Goal: Navigation & Orientation: Find specific page/section

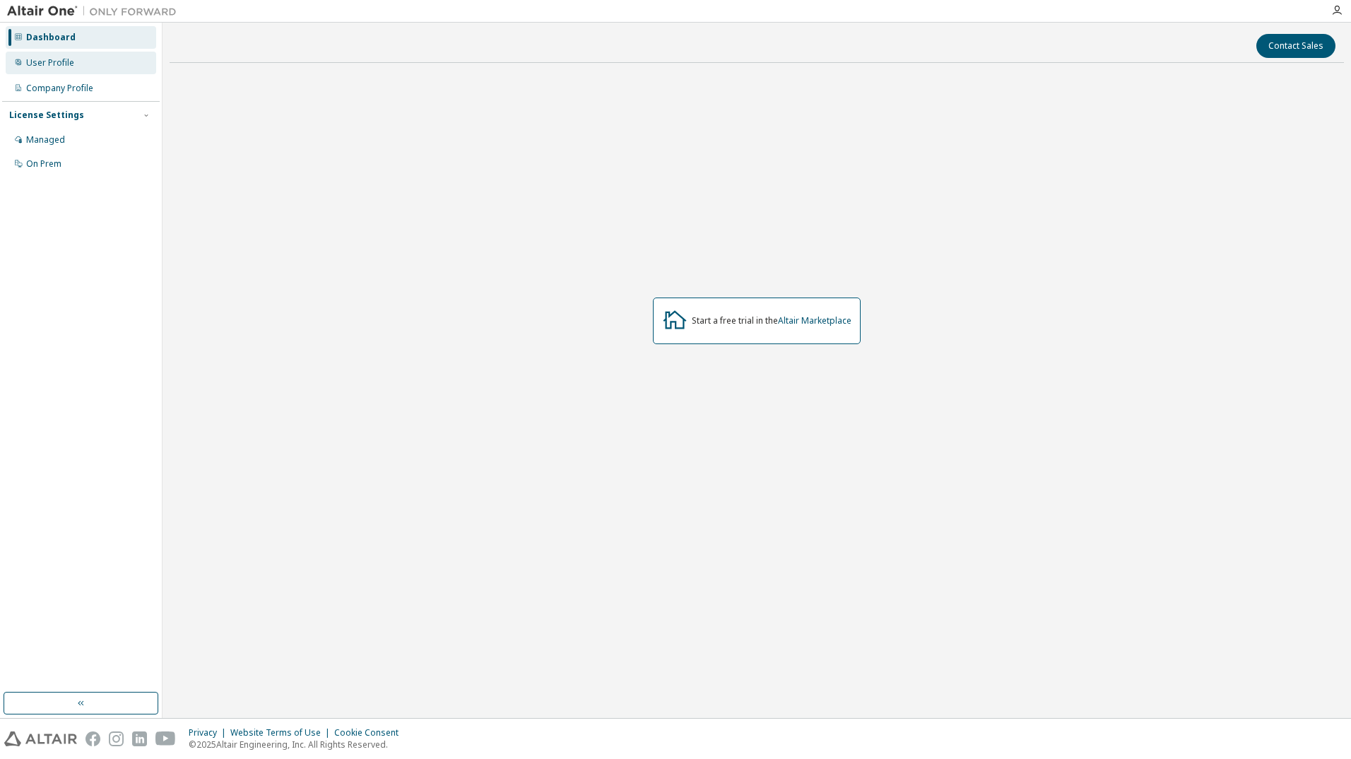
click at [69, 57] on div "User Profile" at bounding box center [50, 62] width 48 height 11
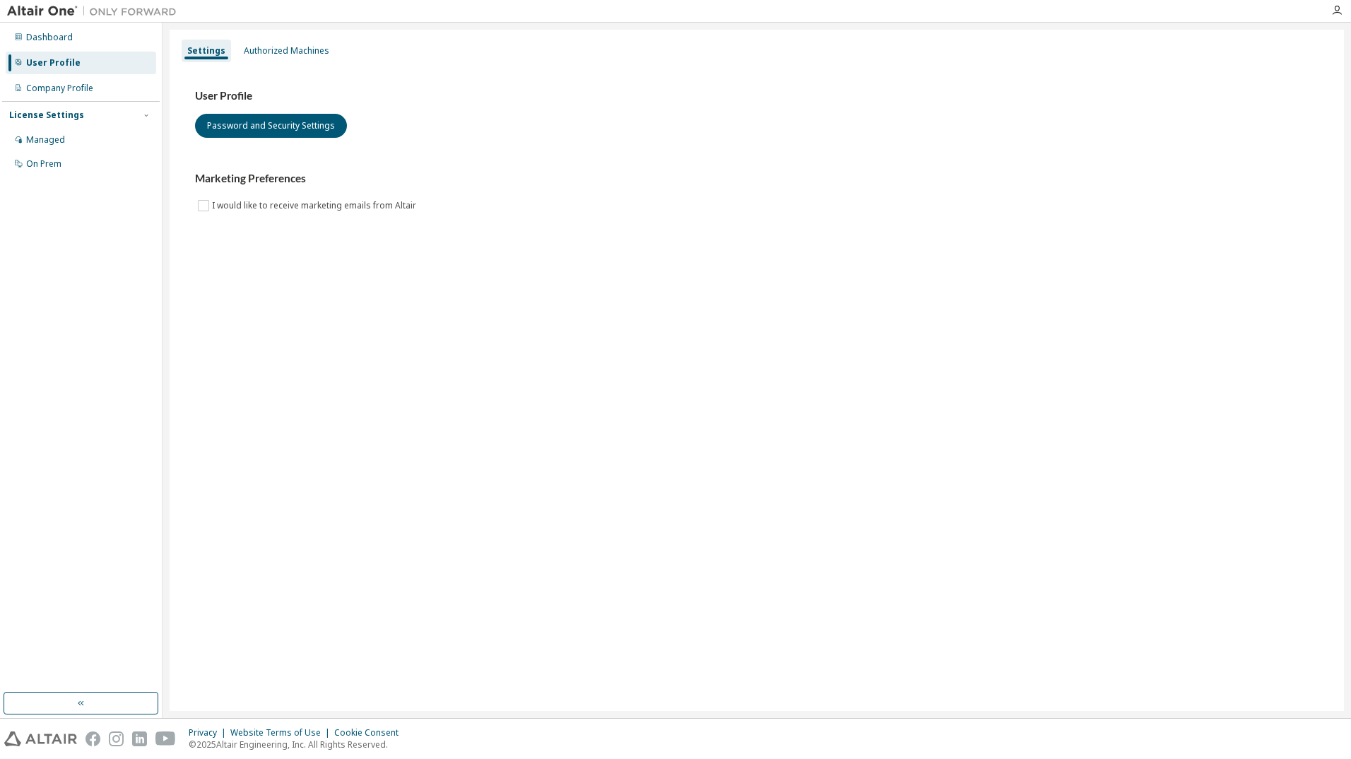
click at [287, 39] on div "Settings Authorized Machines" at bounding box center [756, 50] width 1157 height 25
click at [286, 42] on div "Authorized Machines" at bounding box center [286, 51] width 97 height 23
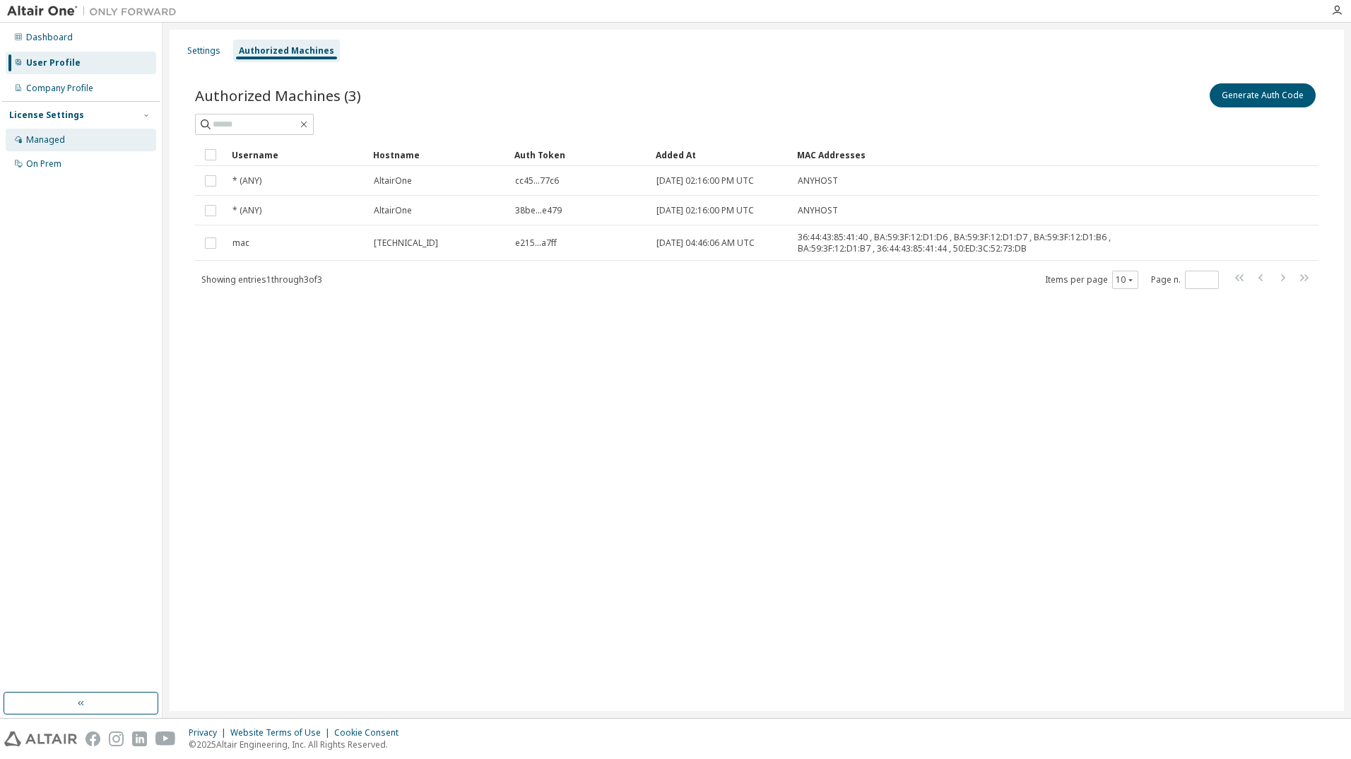
click at [42, 129] on div "Managed" at bounding box center [81, 140] width 150 height 23
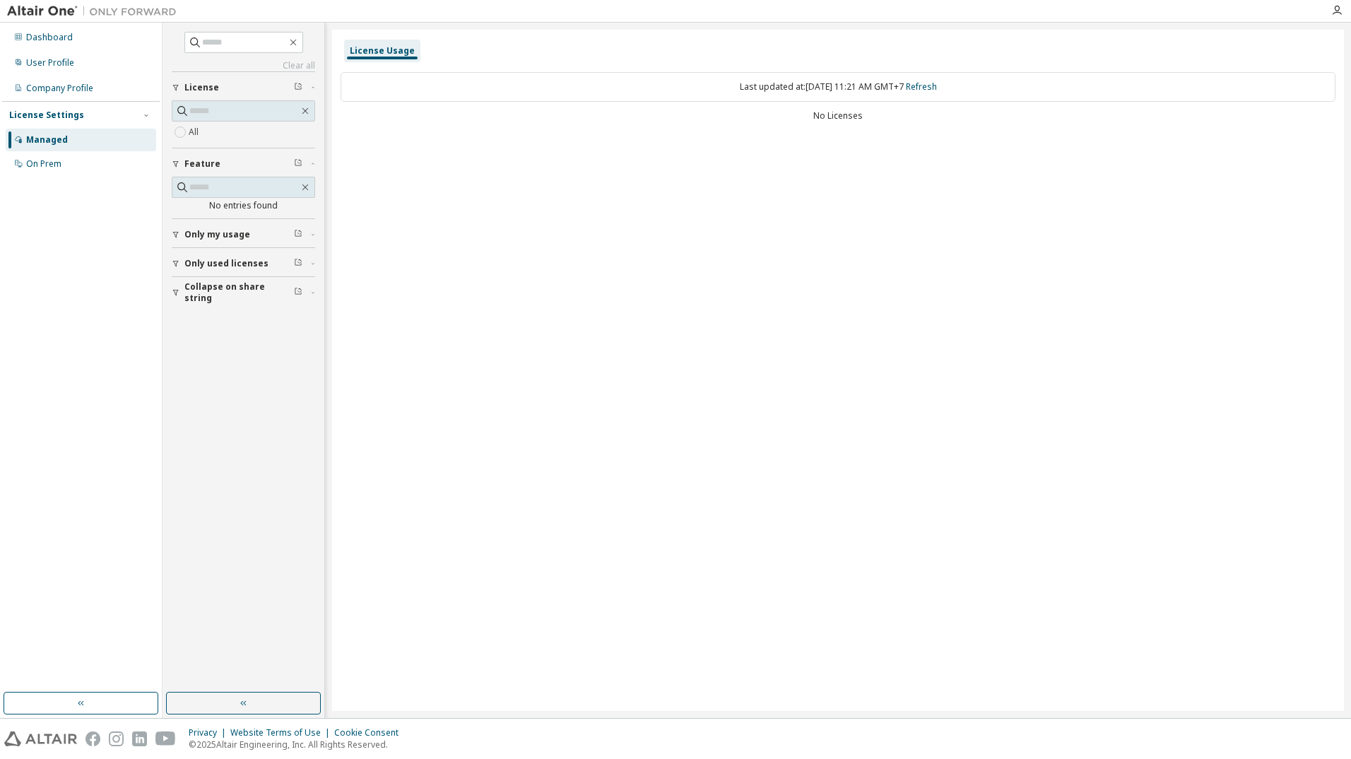
click at [61, 149] on div "Managed" at bounding box center [81, 140] width 150 height 23
click at [41, 57] on div "User Profile" at bounding box center [50, 62] width 48 height 11
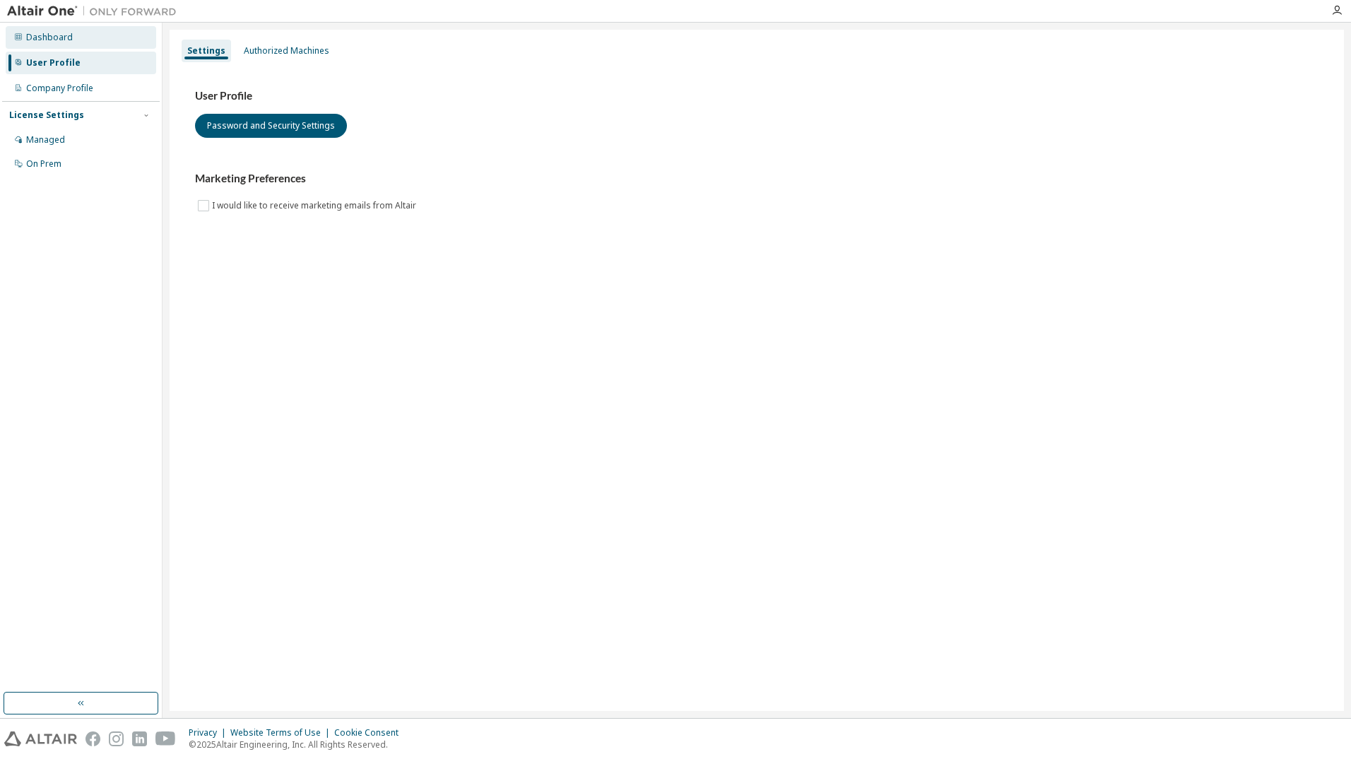
click at [51, 36] on div "Dashboard" at bounding box center [49, 37] width 47 height 11
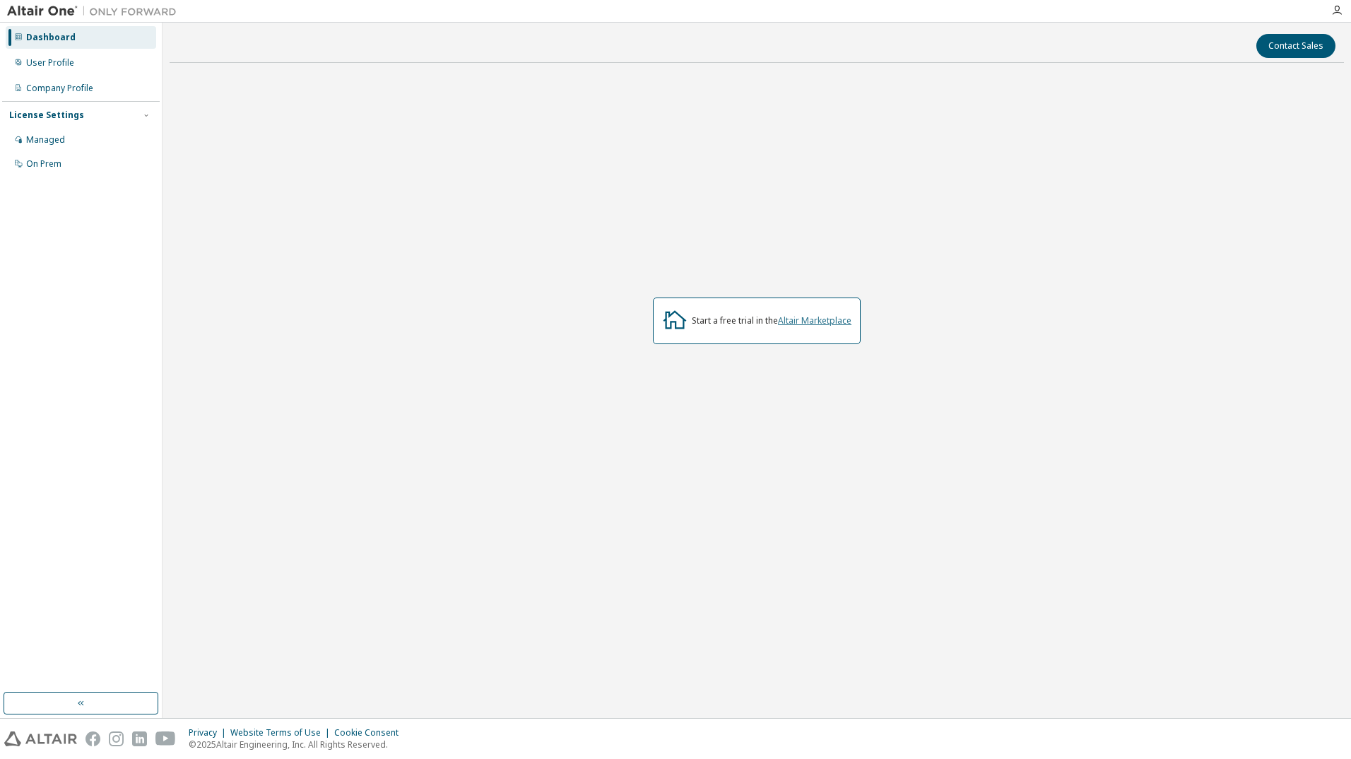
click at [817, 321] on link "Altair Marketplace" at bounding box center [814, 320] width 73 height 12
click at [114, 696] on button "button" at bounding box center [81, 703] width 155 height 23
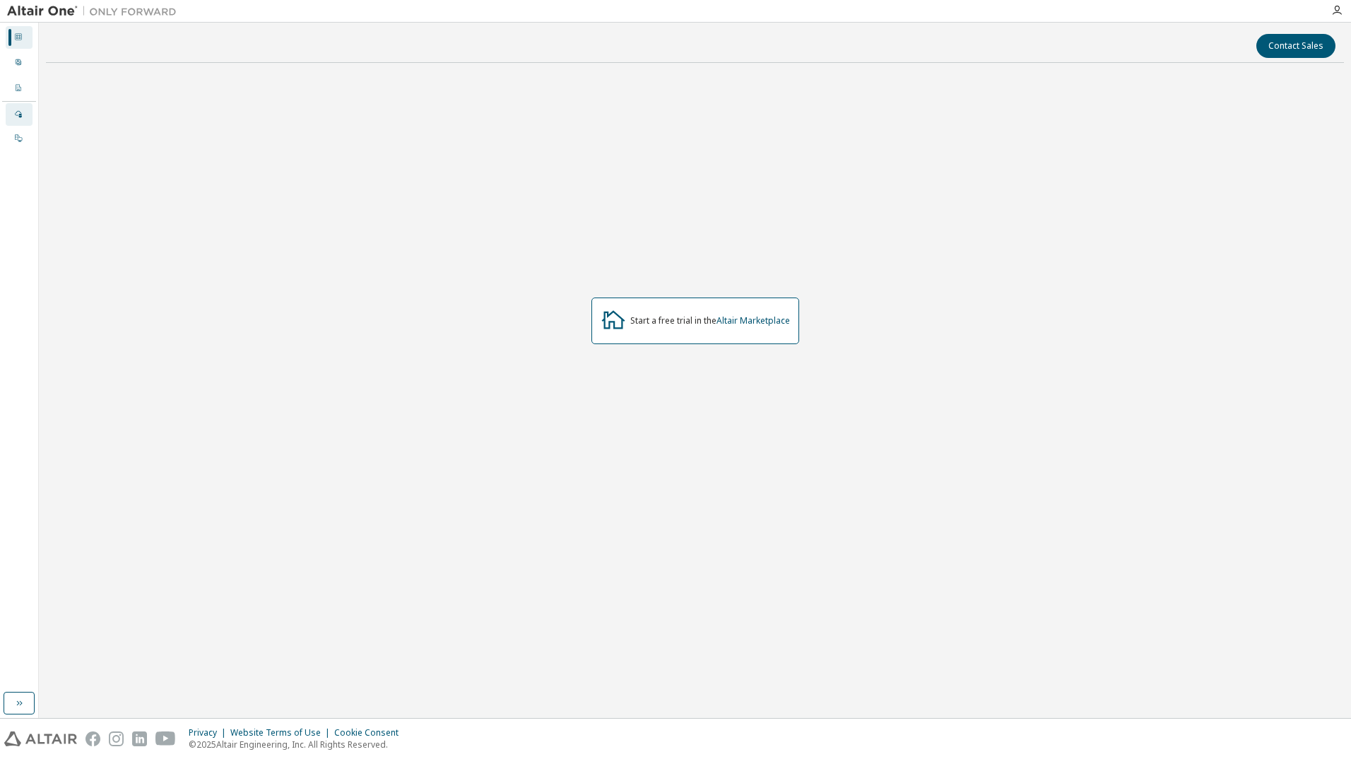
click at [22, 111] on icon at bounding box center [18, 113] width 8 height 8
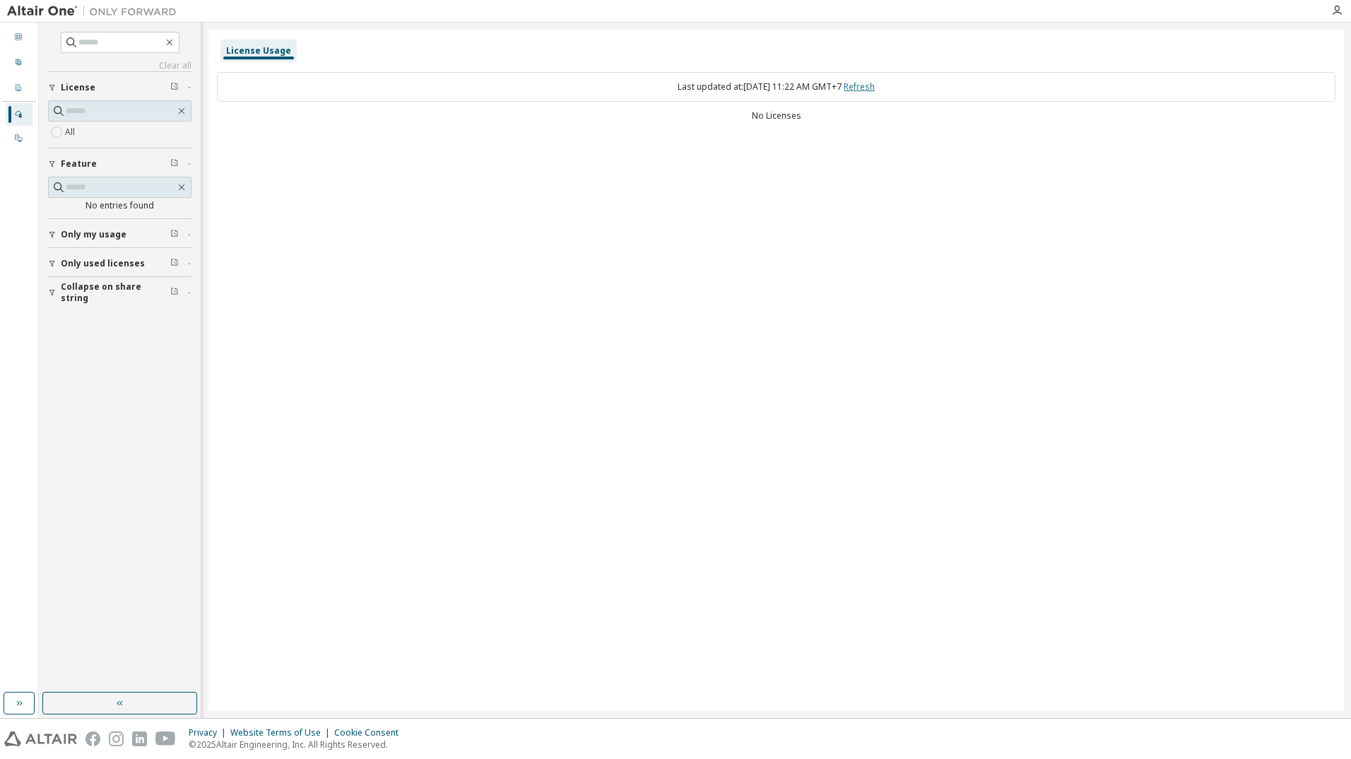
click at [875, 85] on link "Refresh" at bounding box center [858, 87] width 31 height 12
click at [102, 222] on button "Only my usage" at bounding box center [119, 234] width 143 height 31
click at [12, 141] on div "On Prem" at bounding box center [19, 138] width 27 height 23
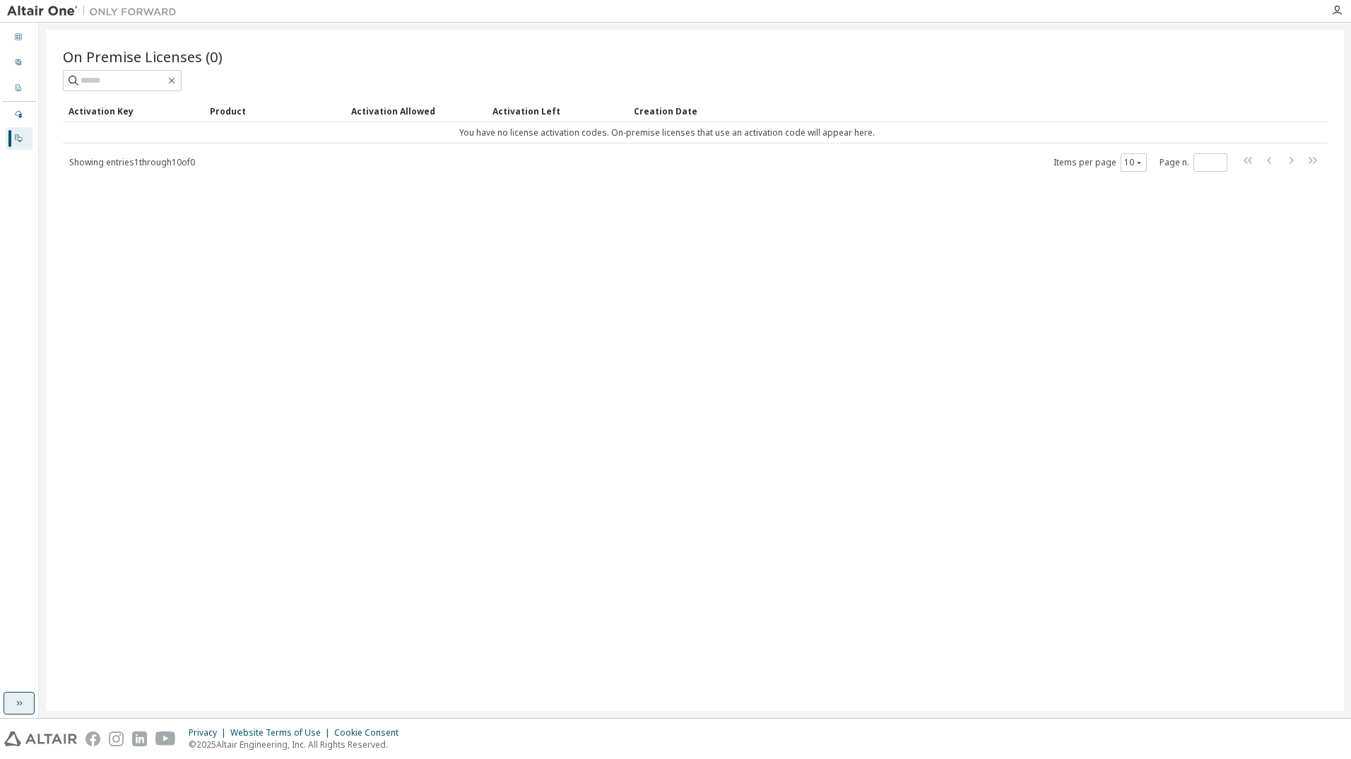
click at [18, 704] on icon "button" at bounding box center [20, 703] width 6 height 5
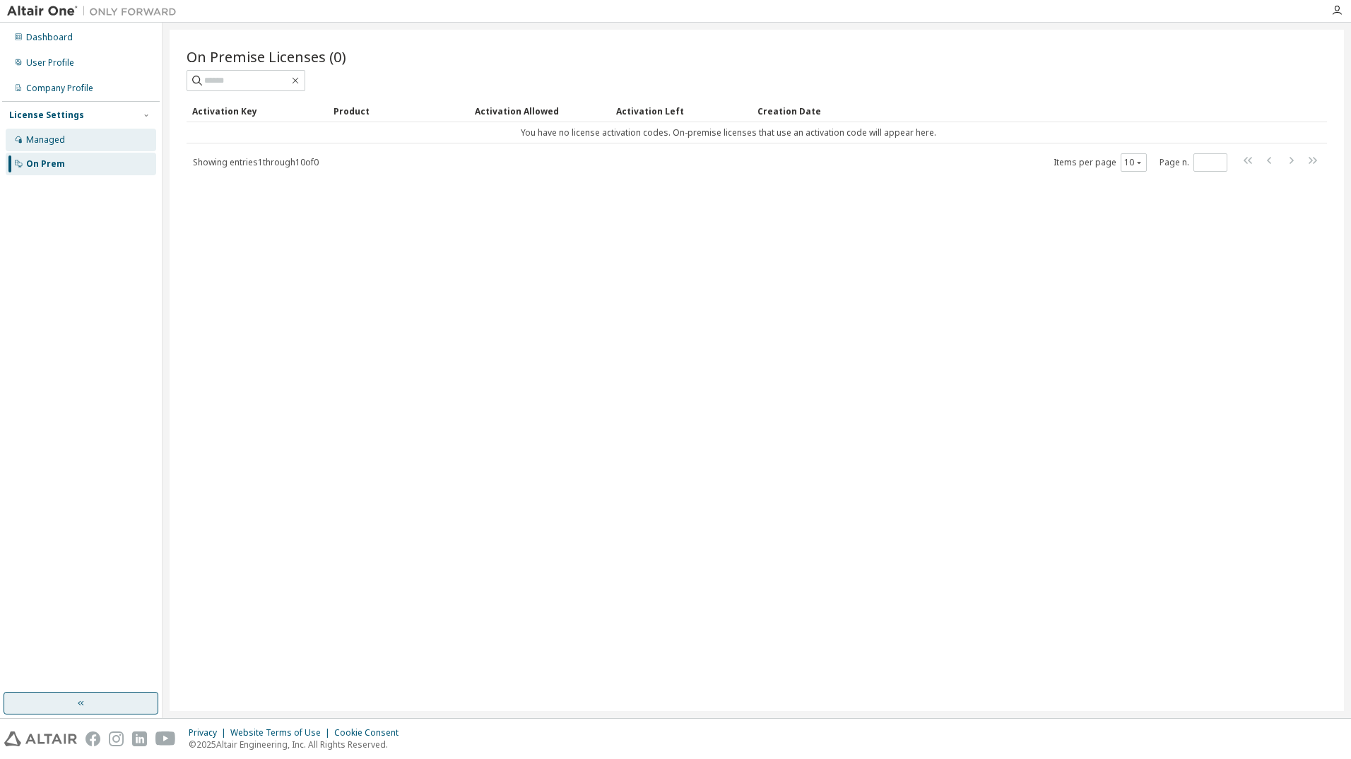
click at [122, 131] on div "Managed" at bounding box center [81, 140] width 150 height 23
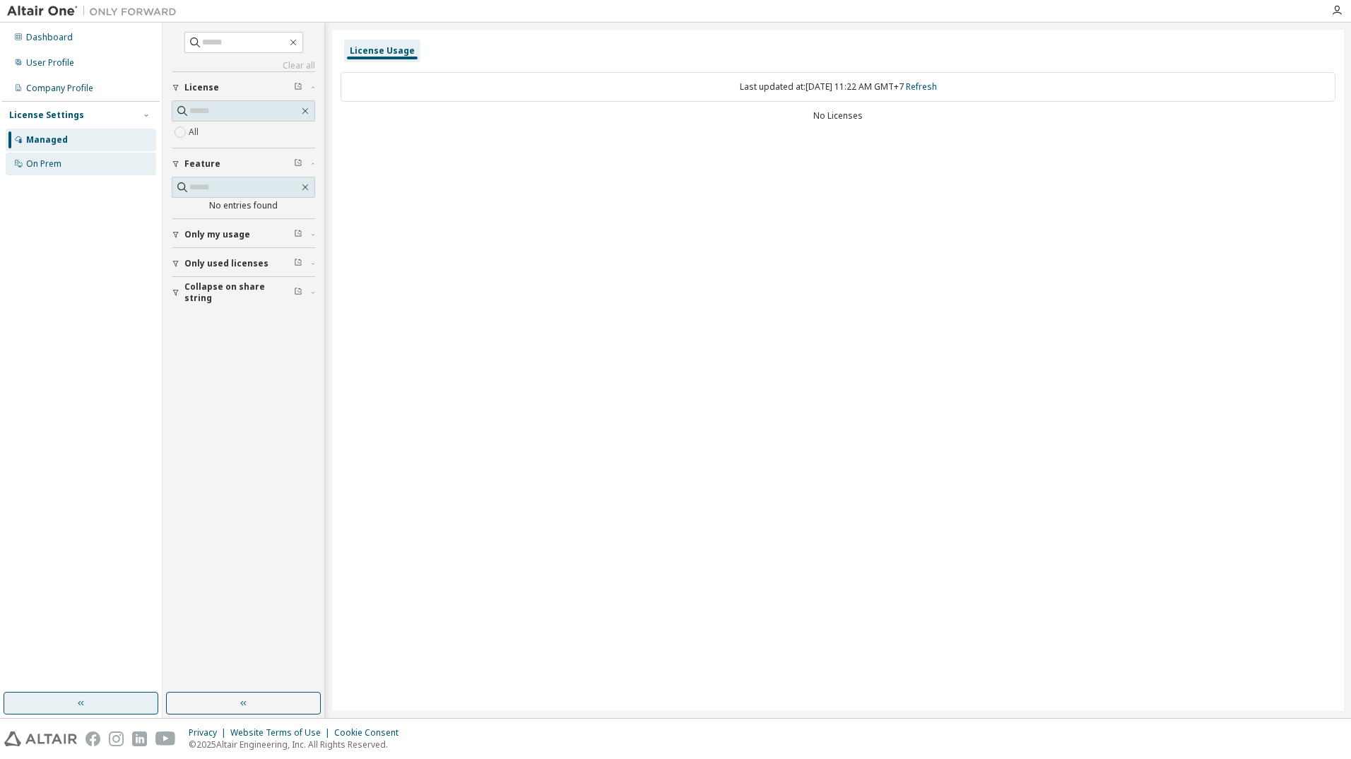
click at [115, 155] on div "On Prem" at bounding box center [81, 164] width 150 height 23
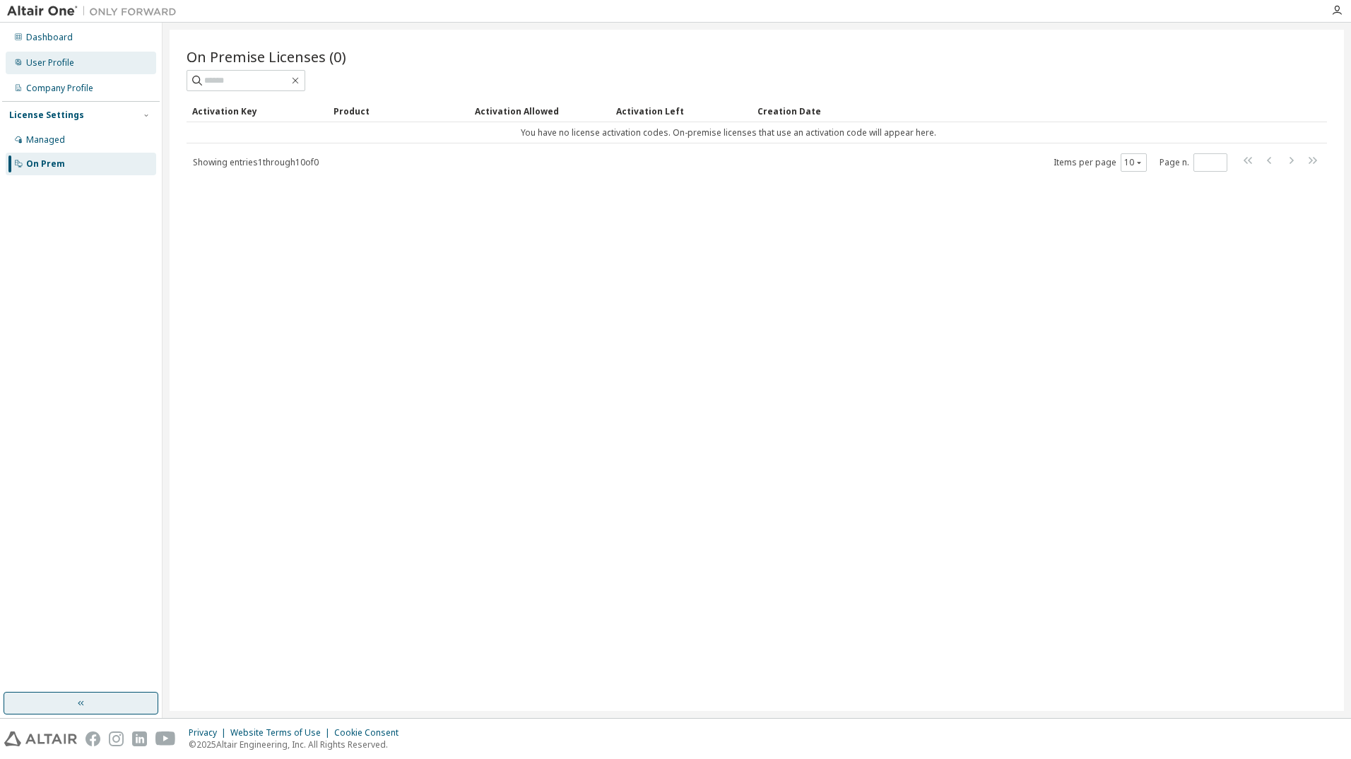
click at [66, 60] on div "User Profile" at bounding box center [50, 62] width 48 height 11
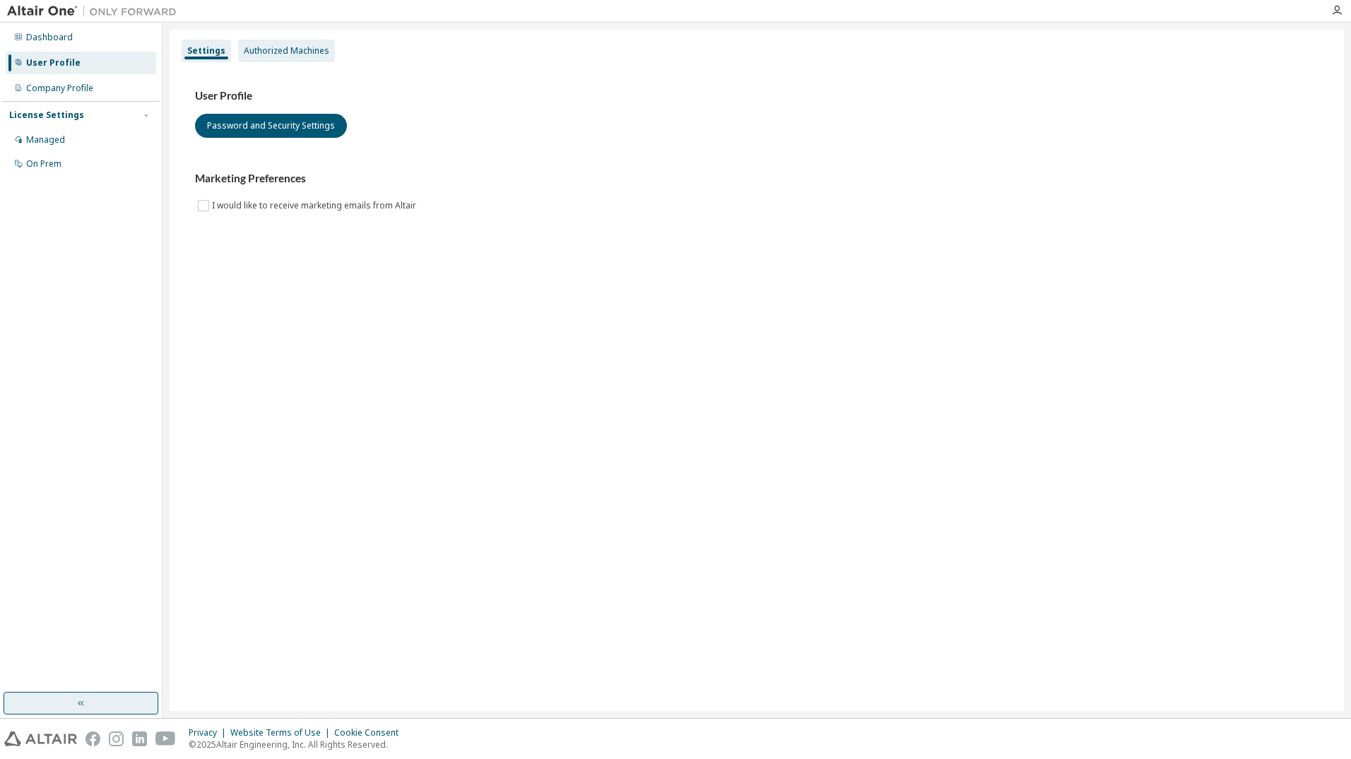
click at [290, 40] on div "Authorized Machines" at bounding box center [286, 51] width 97 height 23
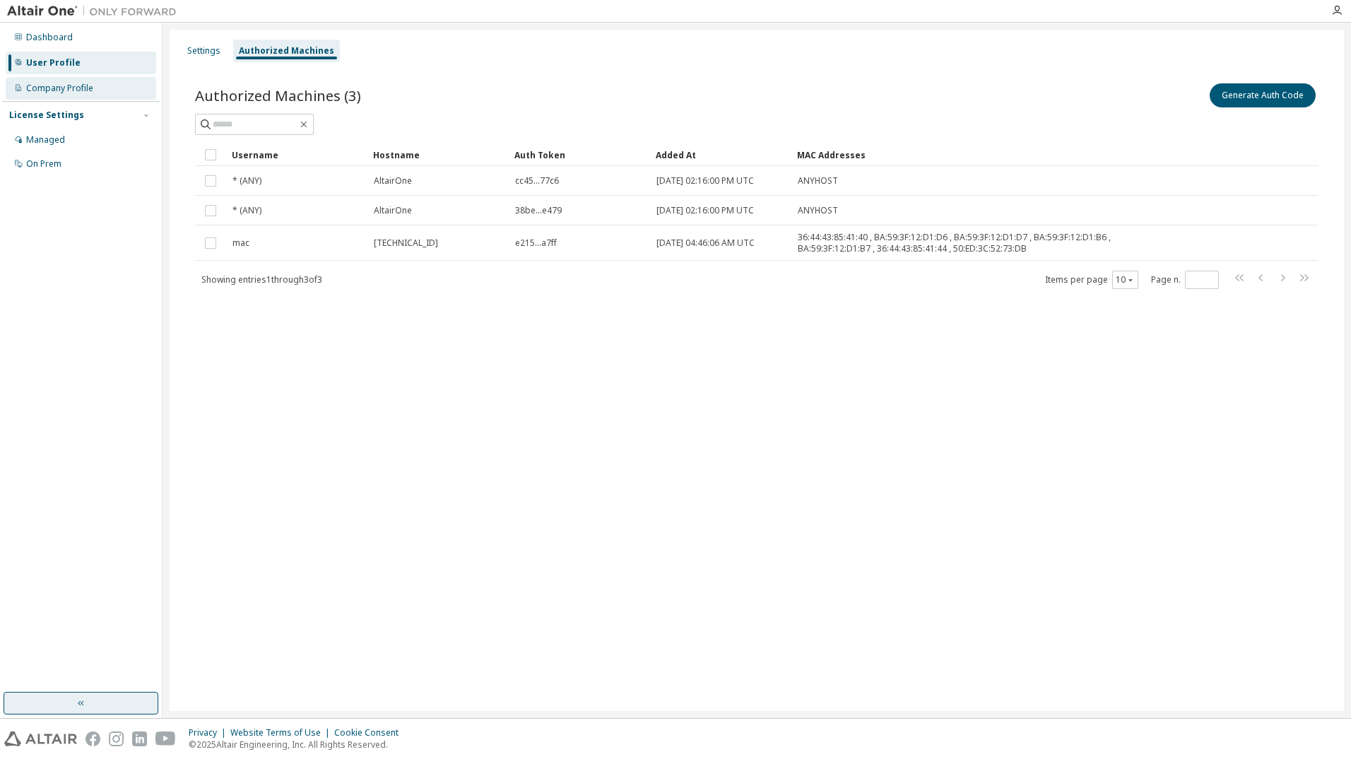
click at [57, 84] on div "Company Profile" at bounding box center [59, 88] width 67 height 11
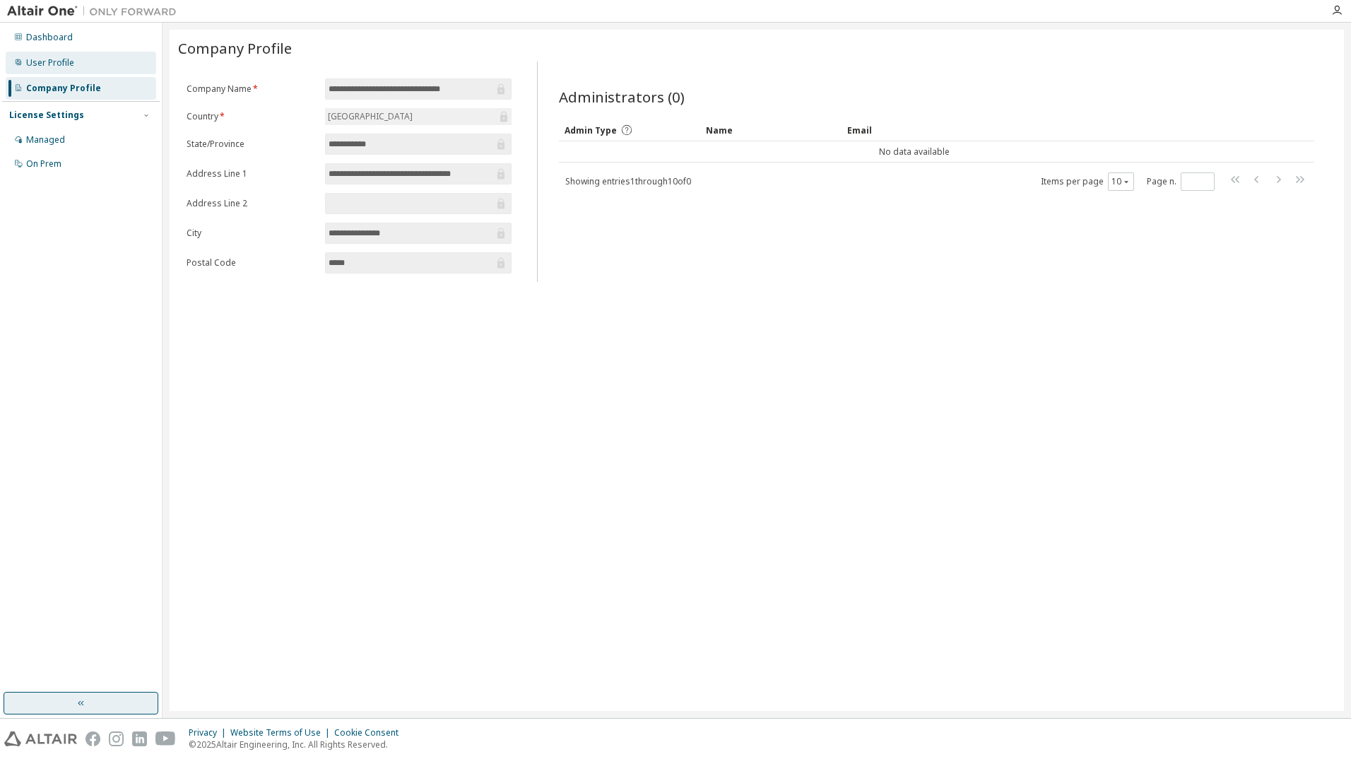
click at [77, 64] on div "User Profile" at bounding box center [81, 63] width 150 height 23
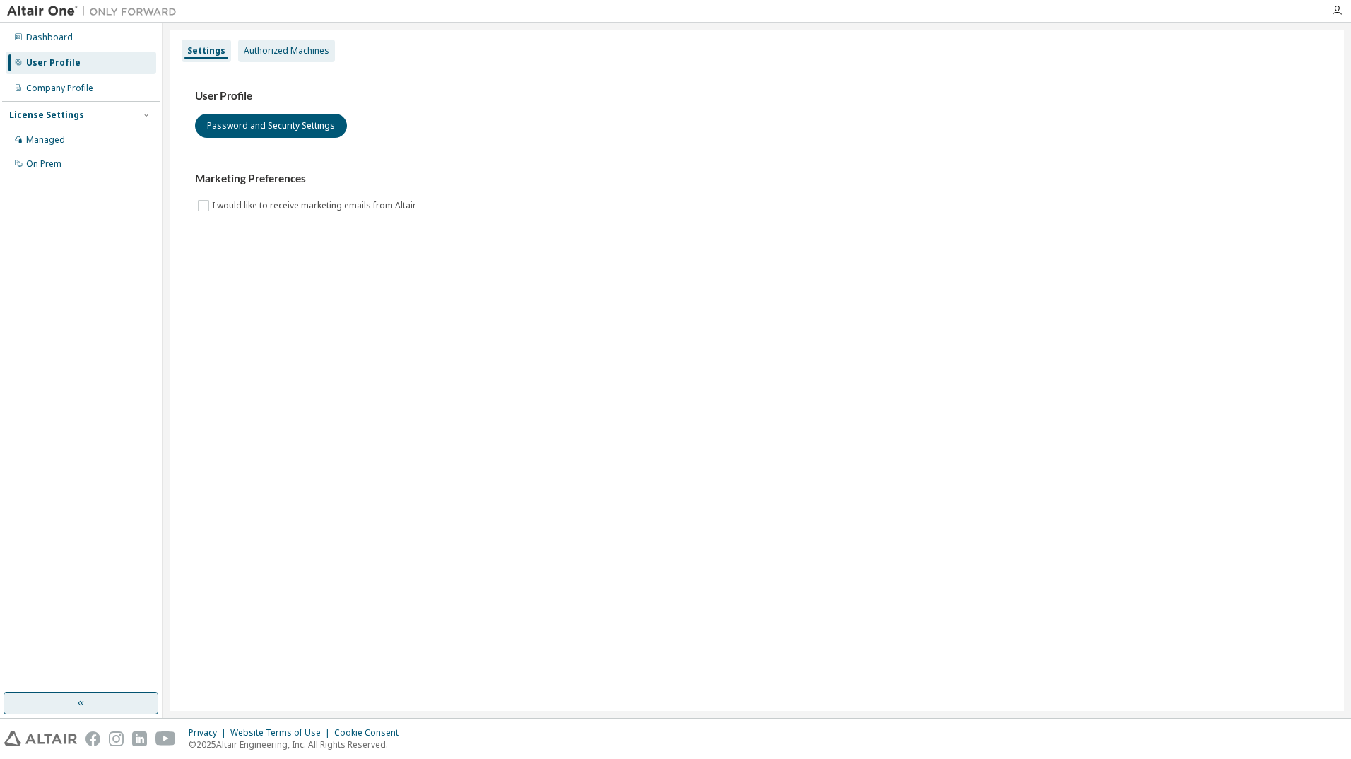
click at [253, 60] on div "Authorized Machines" at bounding box center [286, 51] width 97 height 23
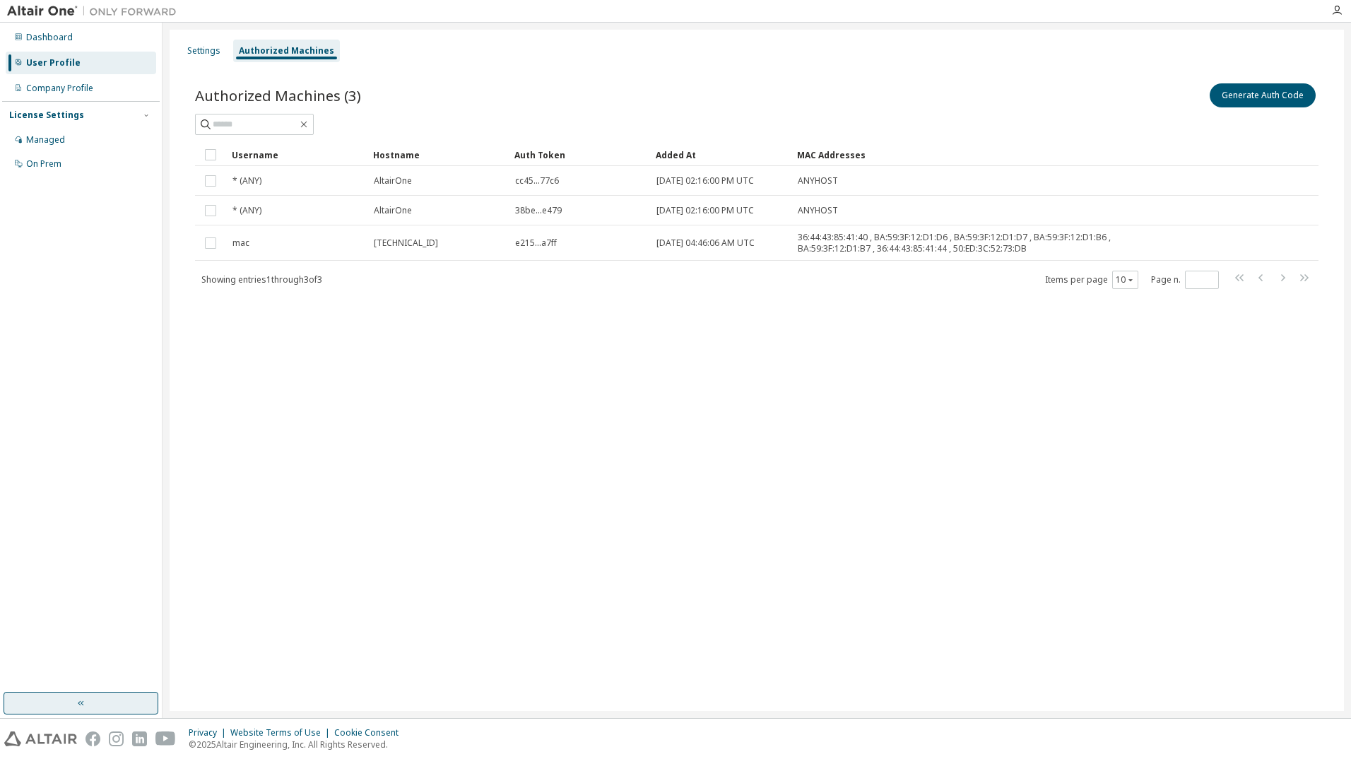
click at [54, 49] on div "Dashboard User Profile Company Profile License Settings Managed On Prem" at bounding box center [81, 101] width 158 height 152
click at [57, 40] on div "Dashboard" at bounding box center [49, 37] width 47 height 11
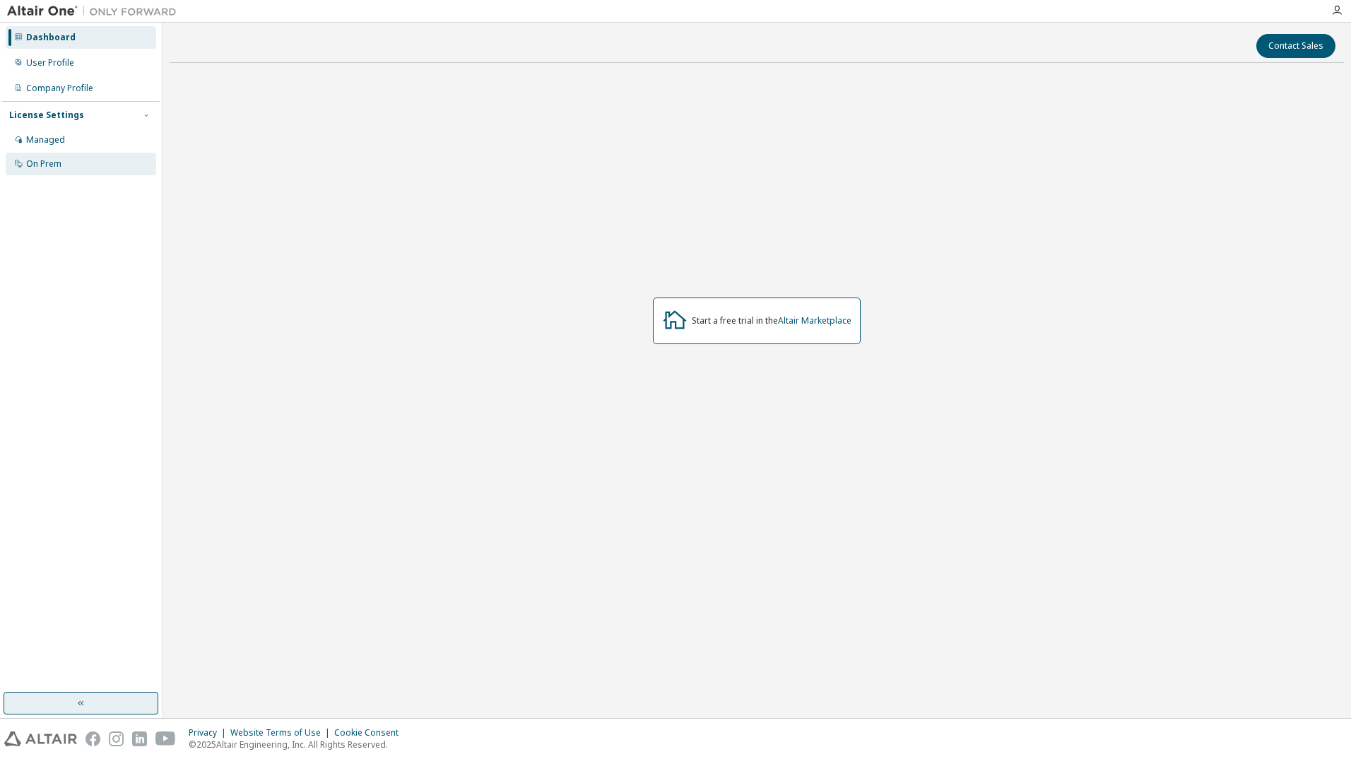
click at [81, 162] on div "On Prem" at bounding box center [81, 164] width 150 height 23
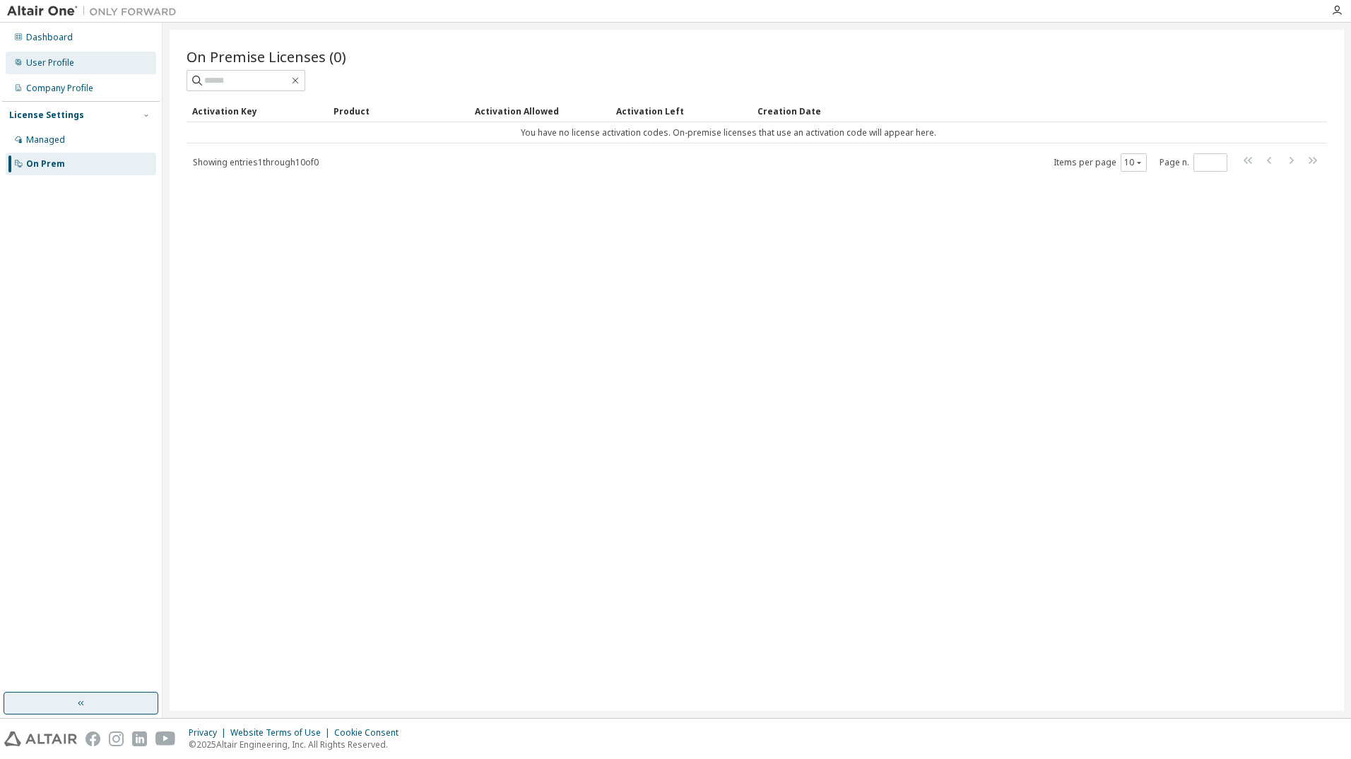
click at [69, 63] on div "User Profile" at bounding box center [50, 62] width 48 height 11
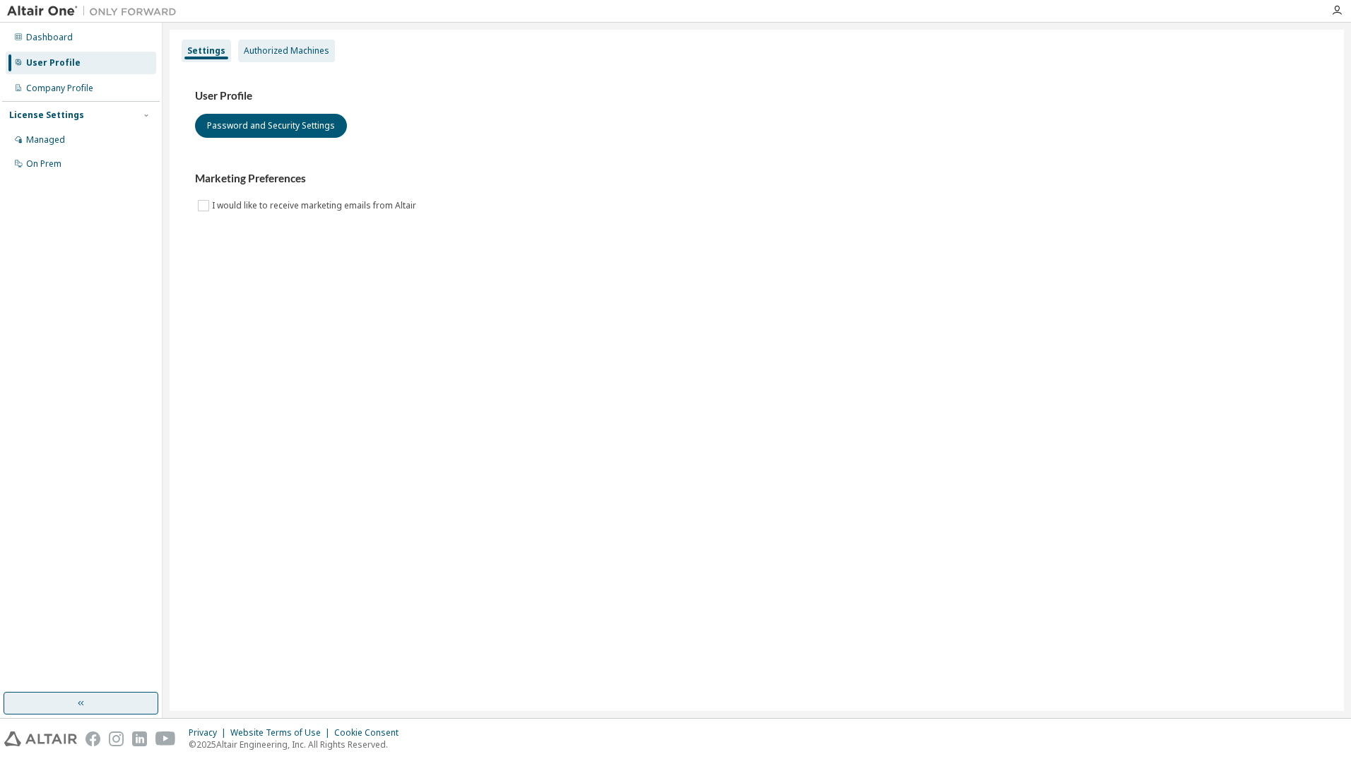
click at [286, 52] on div "Authorized Machines" at bounding box center [286, 50] width 85 height 11
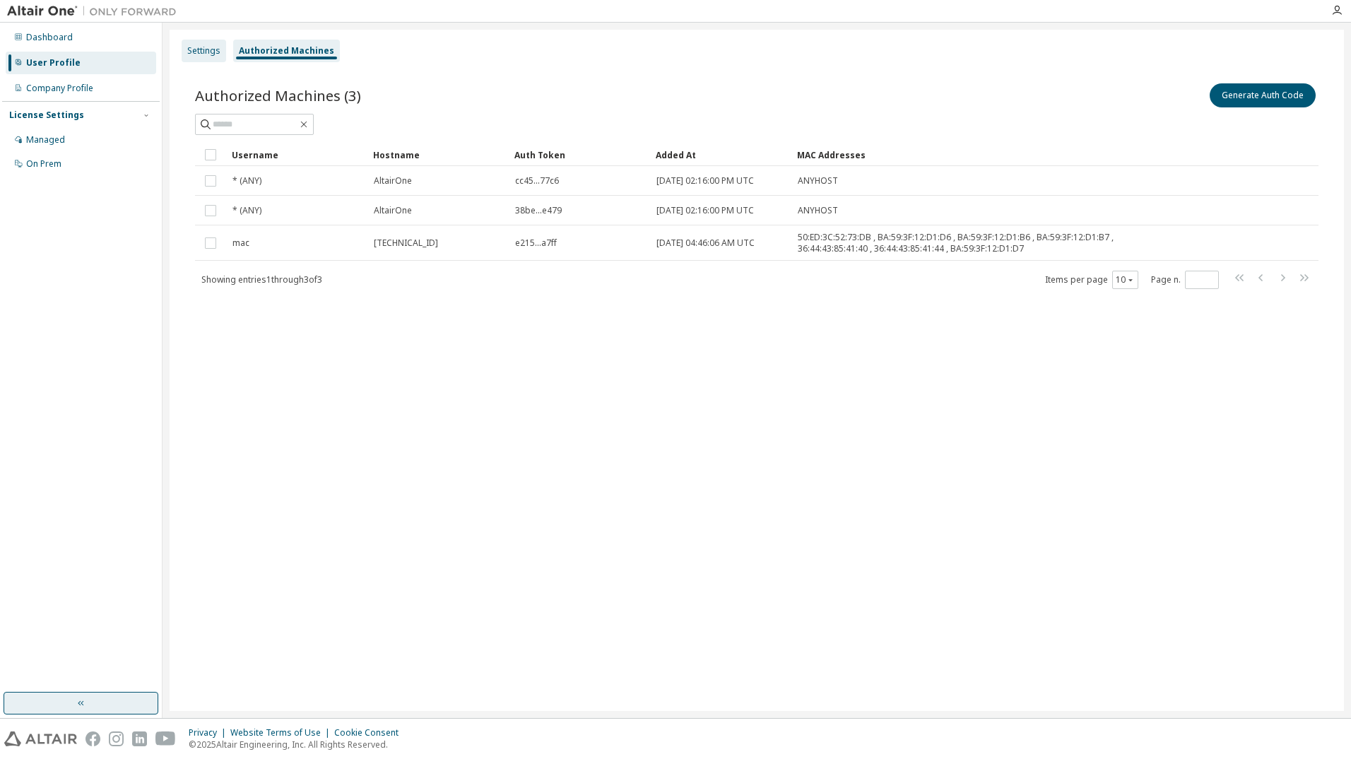
click at [208, 54] on div "Settings" at bounding box center [203, 50] width 33 height 11
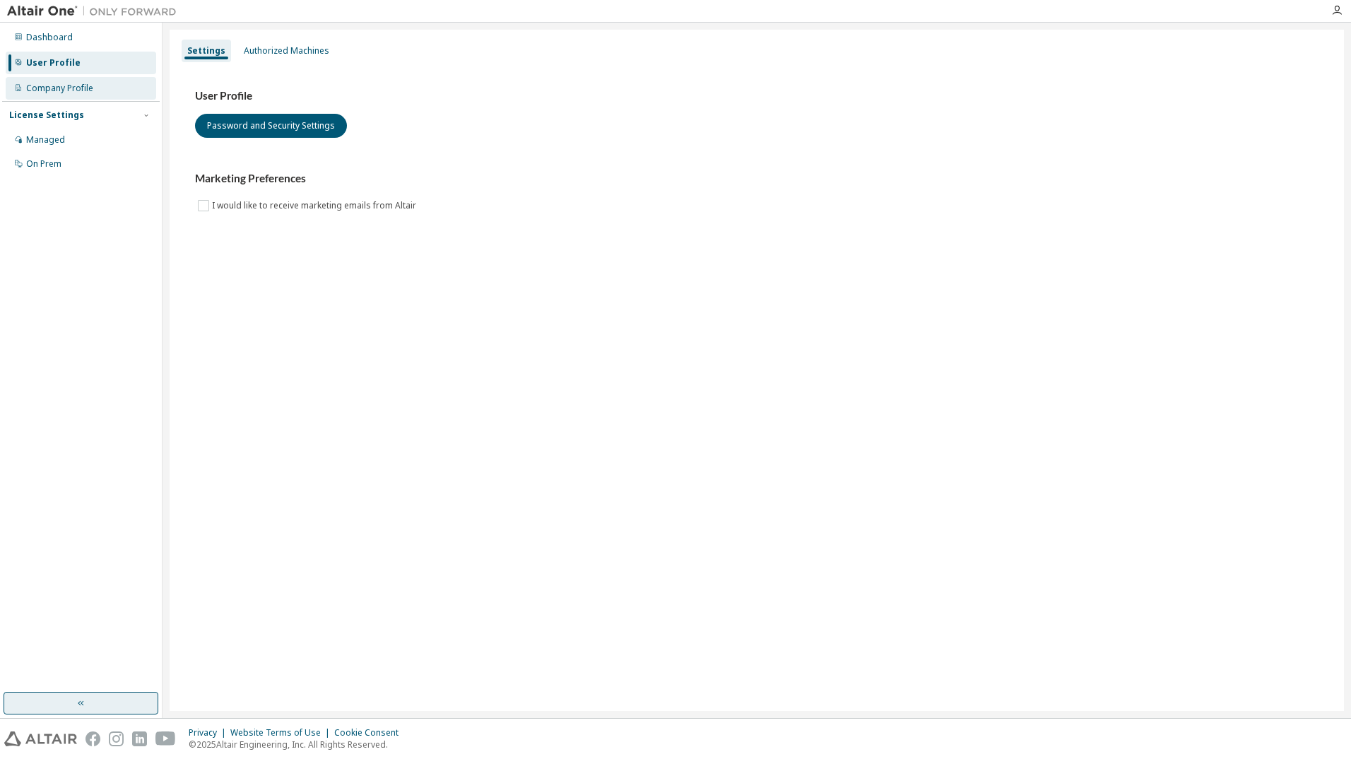
click at [88, 87] on div "Company Profile" at bounding box center [59, 88] width 67 height 11
